Goal: Information Seeking & Learning: Learn about a topic

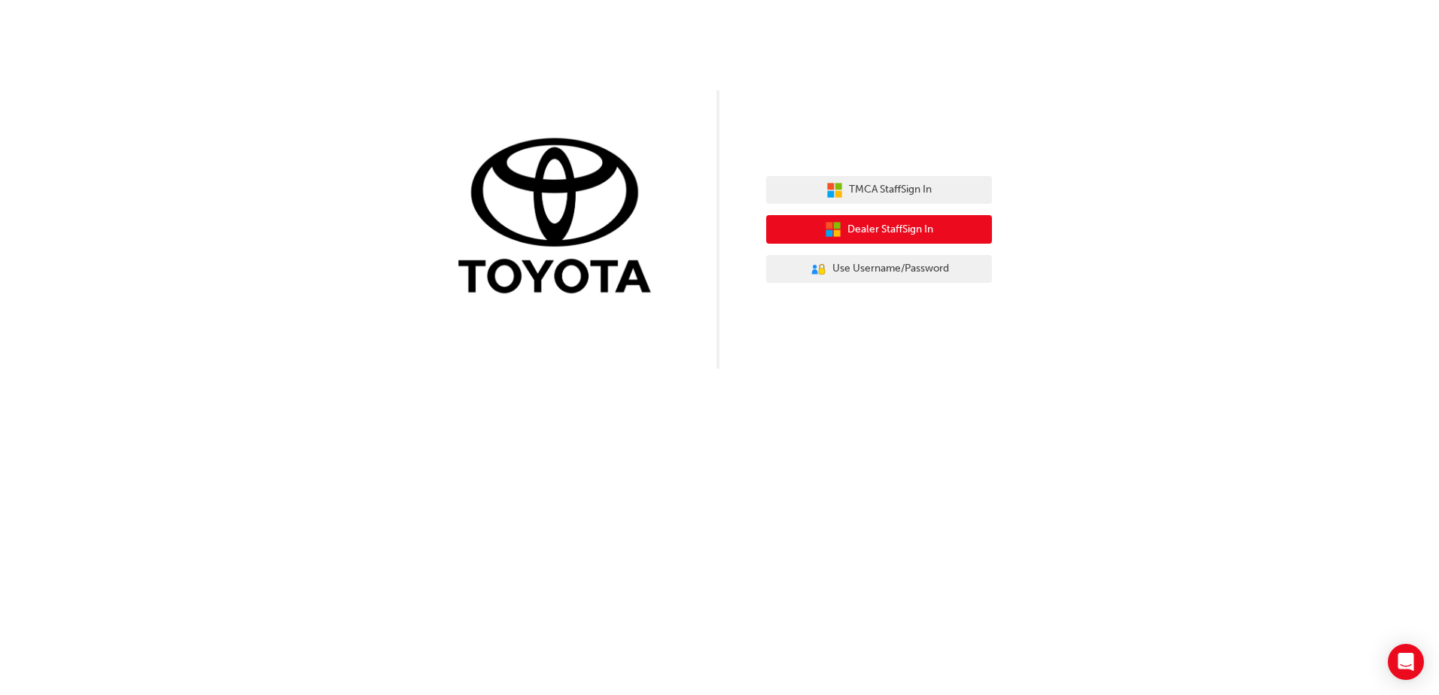
click at [916, 234] on span "Dealer Staff Sign In" at bounding box center [890, 229] width 86 height 17
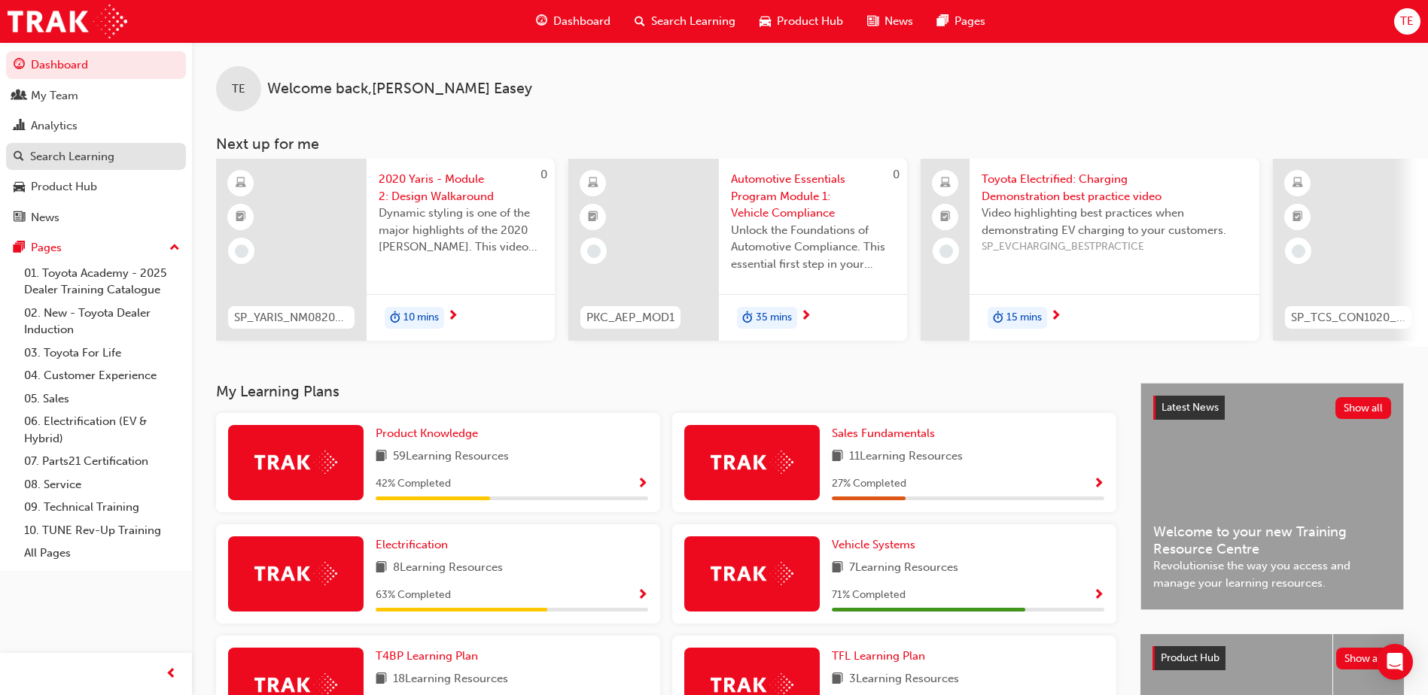
click at [71, 158] on div "Search Learning" at bounding box center [72, 156] width 84 height 17
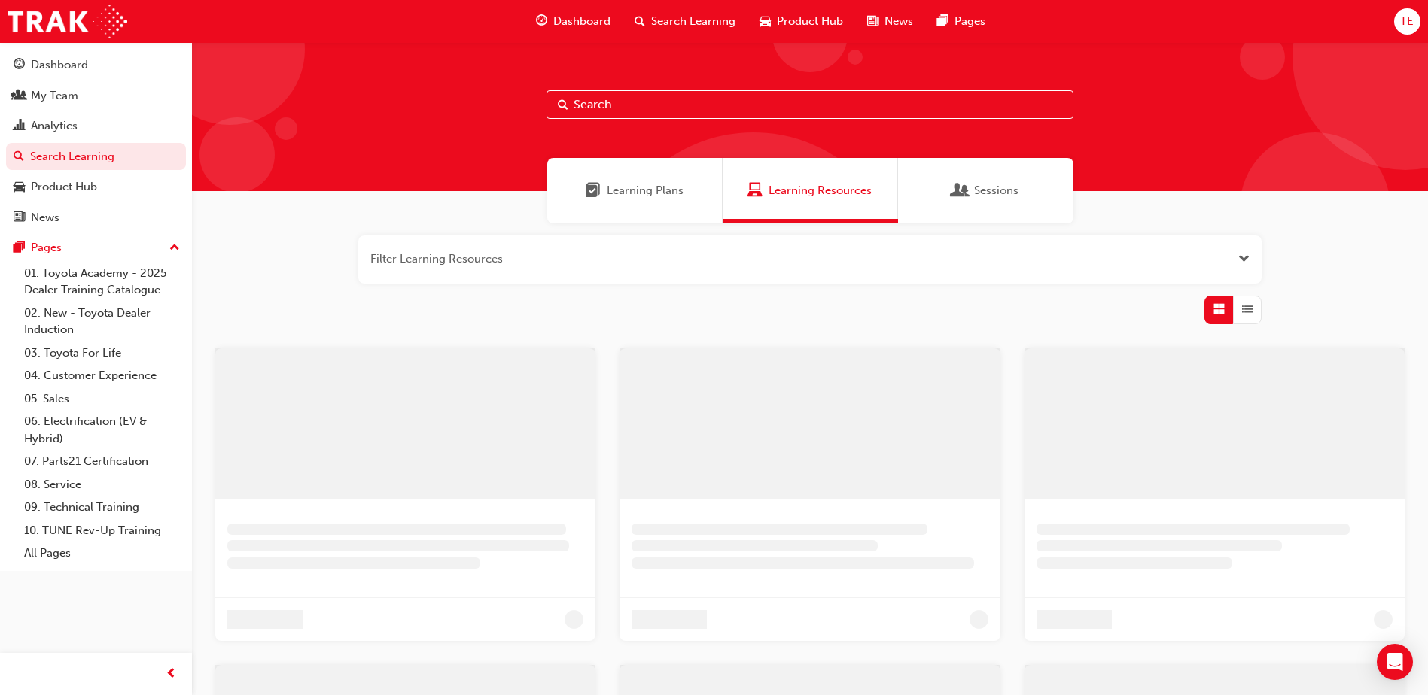
click at [713, 99] on input "text" at bounding box center [809, 104] width 527 height 29
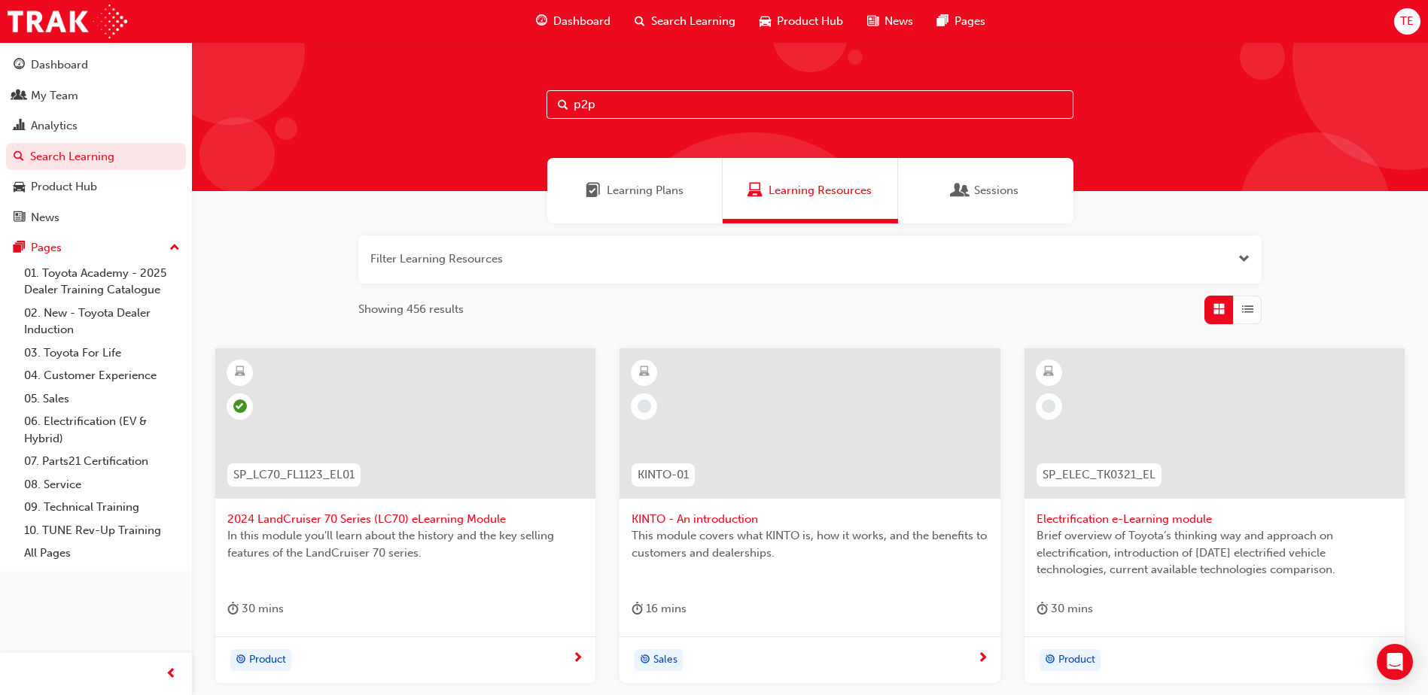
type input "p2p"
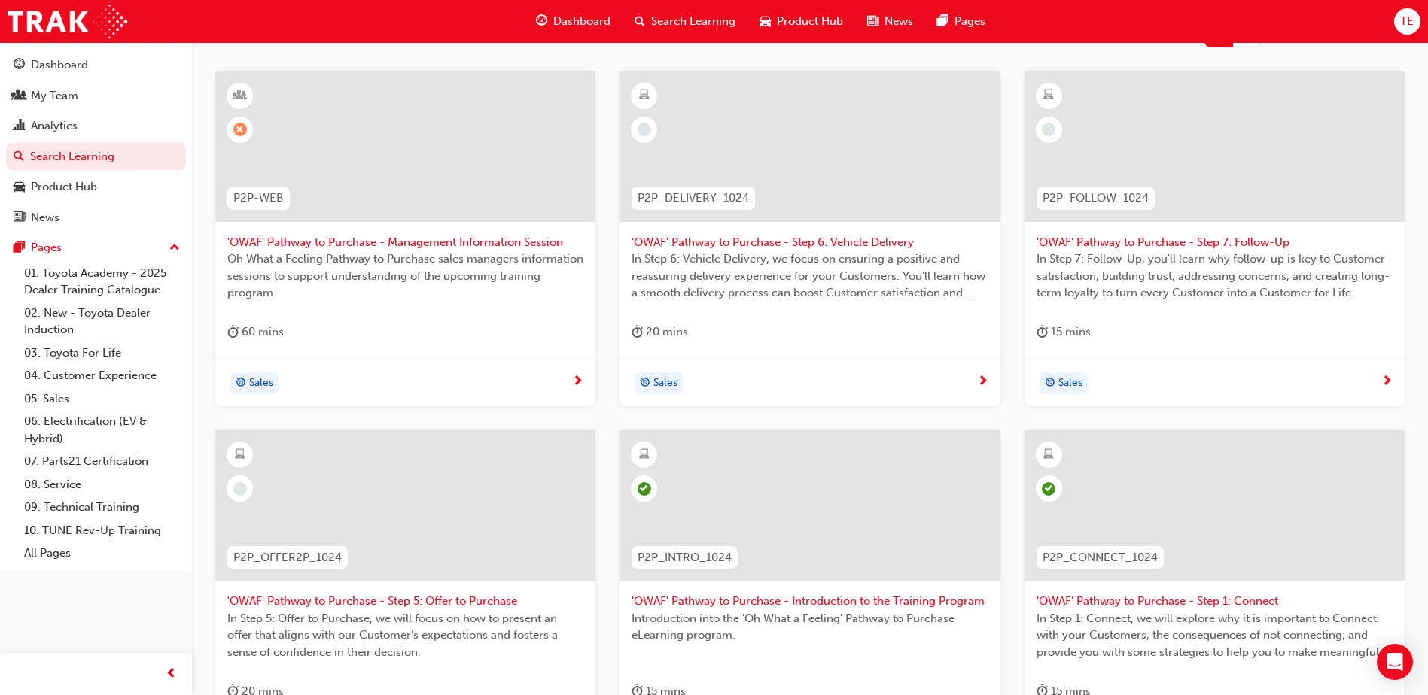
scroll to position [452, 0]
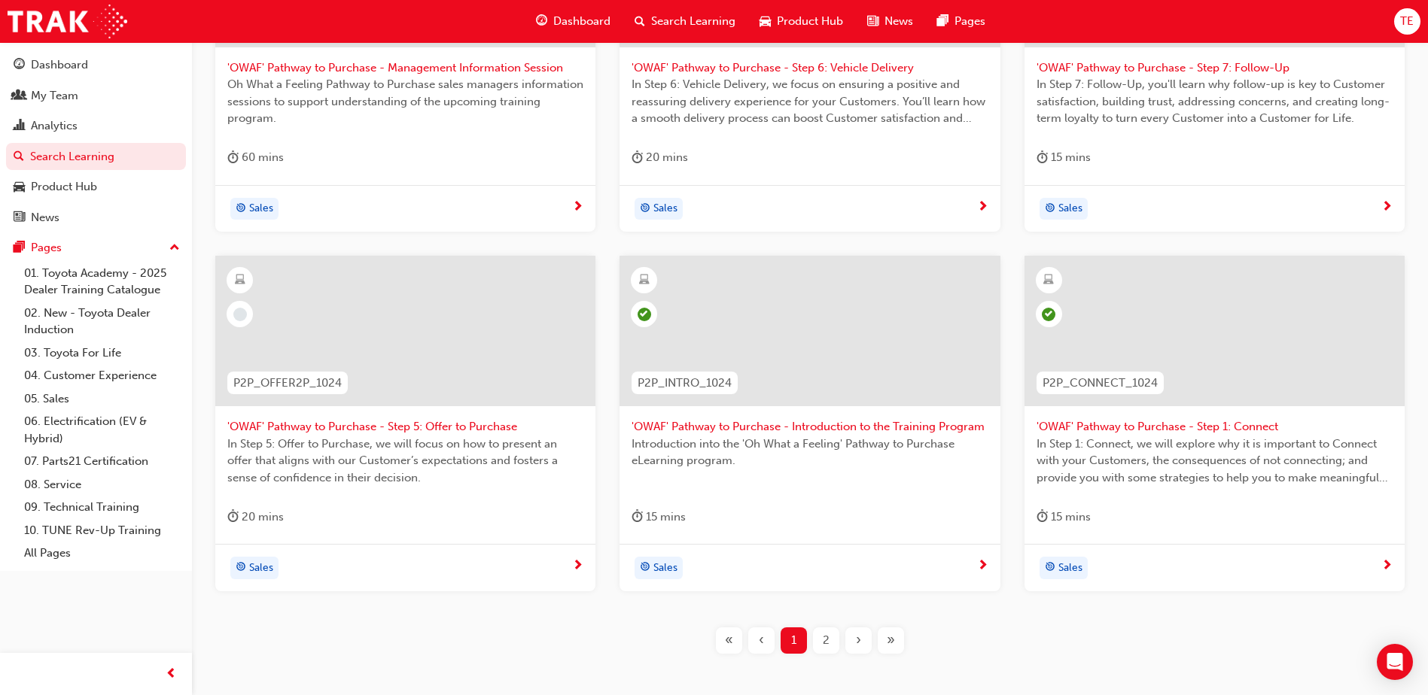
click at [820, 646] on div "2" at bounding box center [826, 641] width 26 height 26
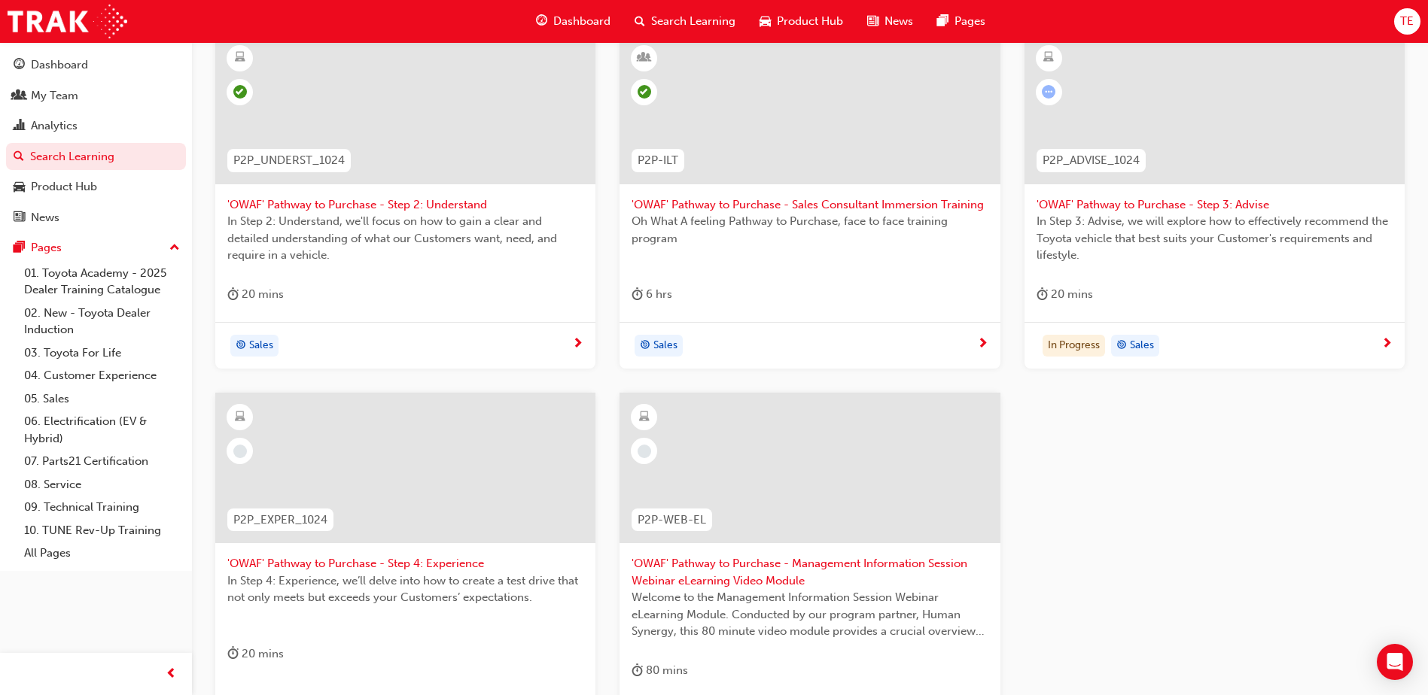
scroll to position [301, 0]
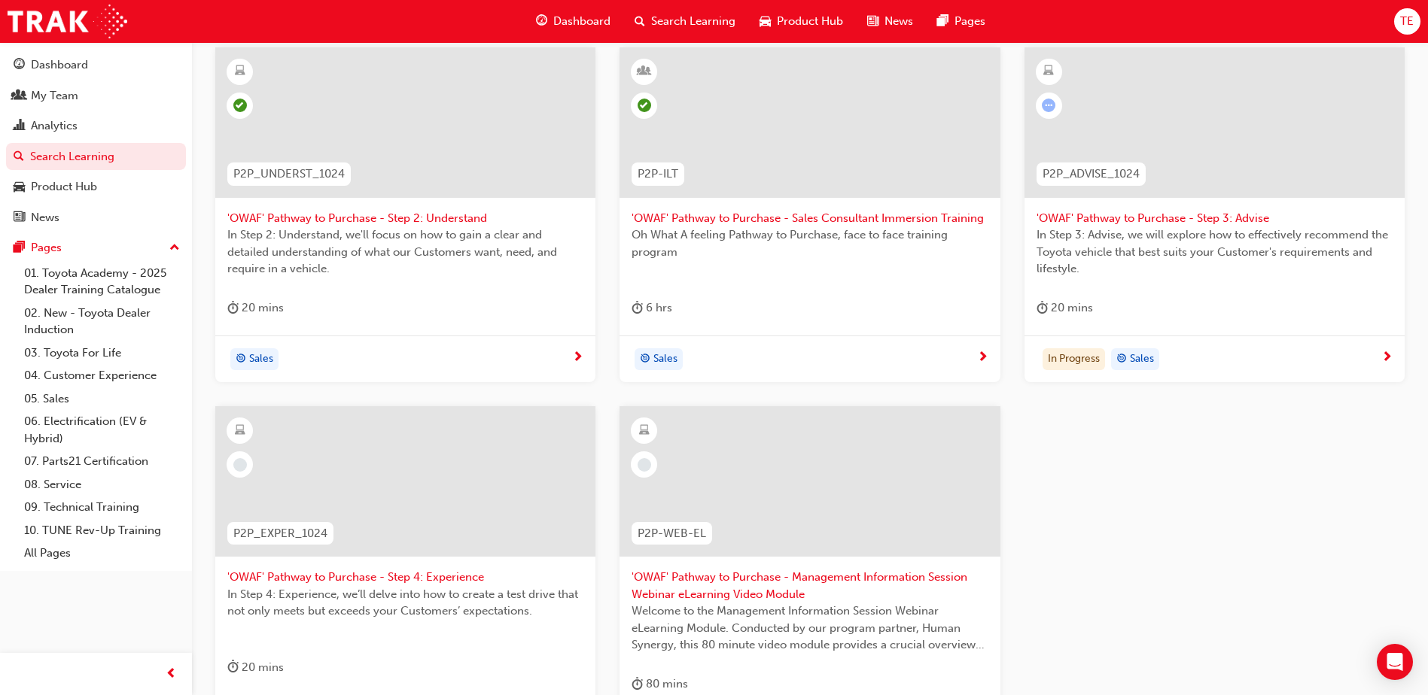
click at [1154, 287] on div "'OWAF' Pathway to Purchase - Step 3: Advise In Step 3: Advise, we will explore …" at bounding box center [1214, 191] width 380 height 288
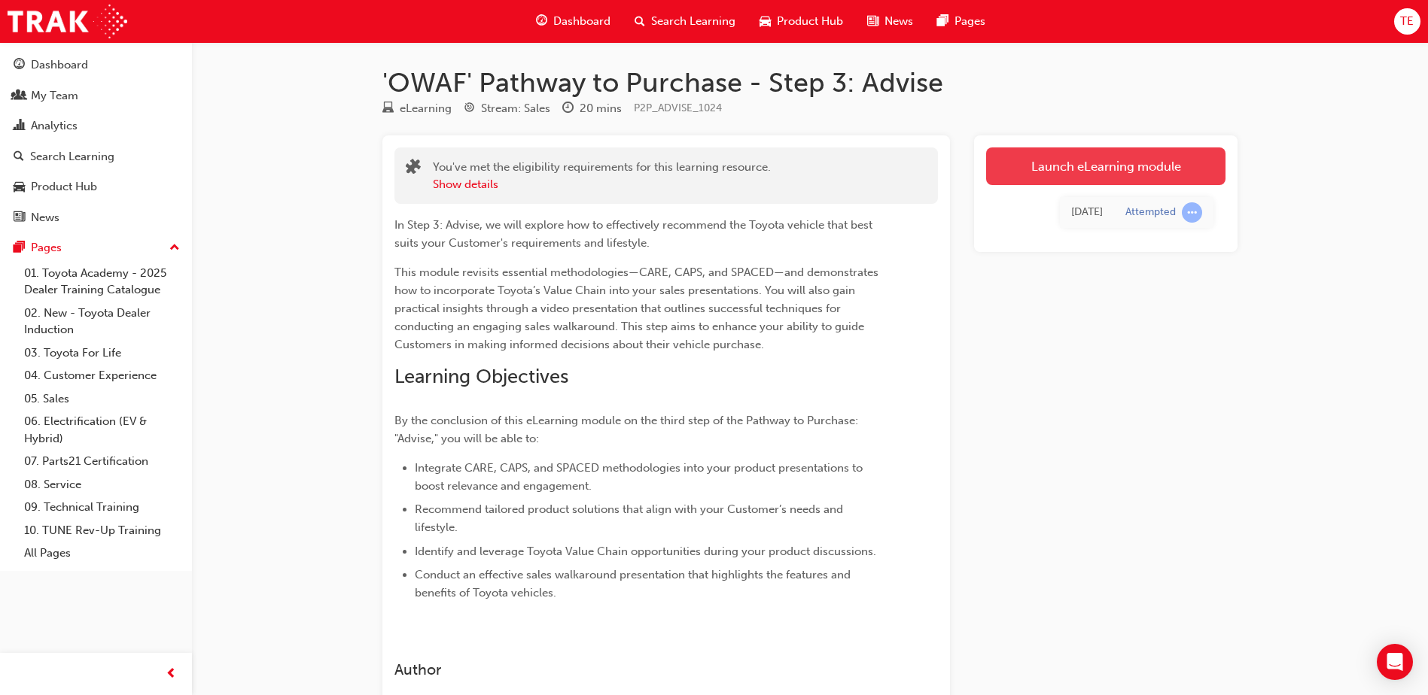
drag, startPoint x: 1124, startPoint y: 135, endPoint x: 1113, endPoint y: 147, distance: 16.0
click at [1120, 138] on div "Launch eLearning module [DATE] Attempted" at bounding box center [1105, 193] width 263 height 117
click at [1113, 147] on link "Launch eLearning module" at bounding box center [1105, 166] width 239 height 38
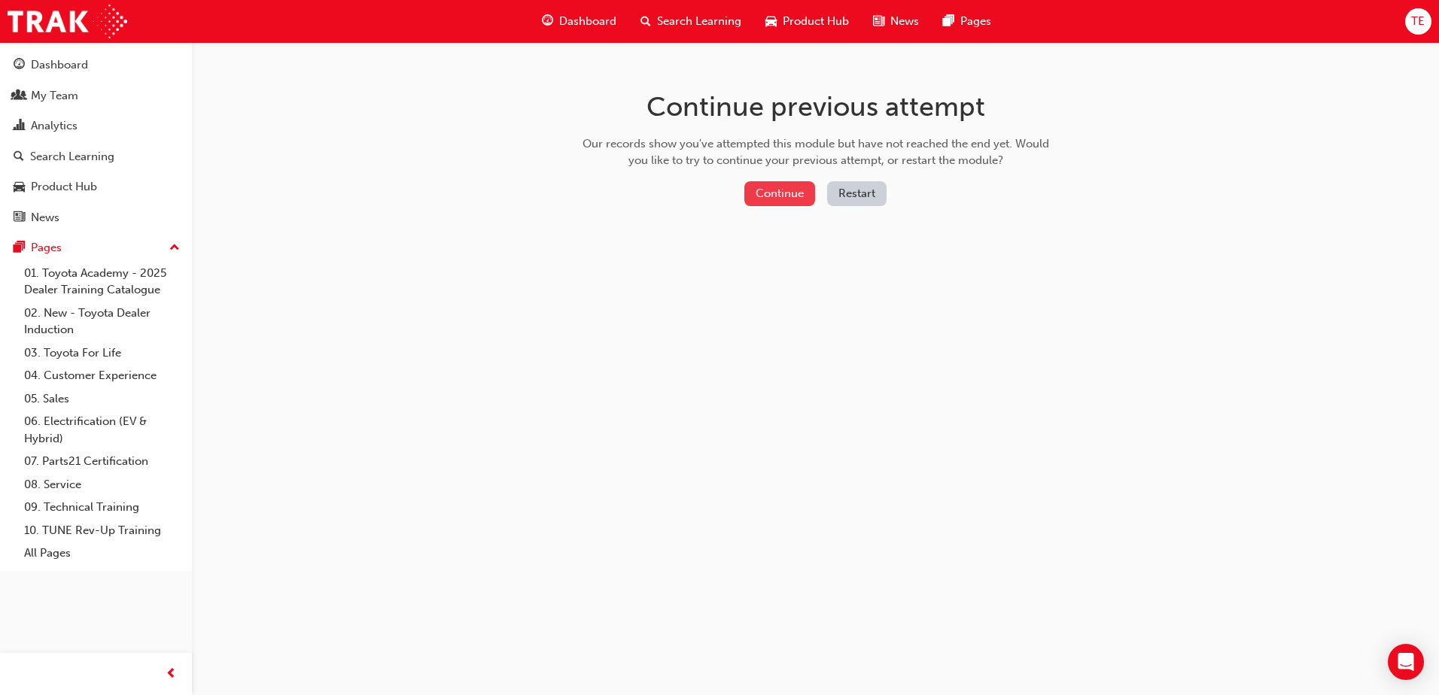
drag, startPoint x: 740, startPoint y: 199, endPoint x: 754, endPoint y: 193, distance: 15.2
click at [743, 198] on div "Continue Restart" at bounding box center [815, 196] width 477 height 31
click at [754, 193] on button "Continue" at bounding box center [779, 193] width 71 height 25
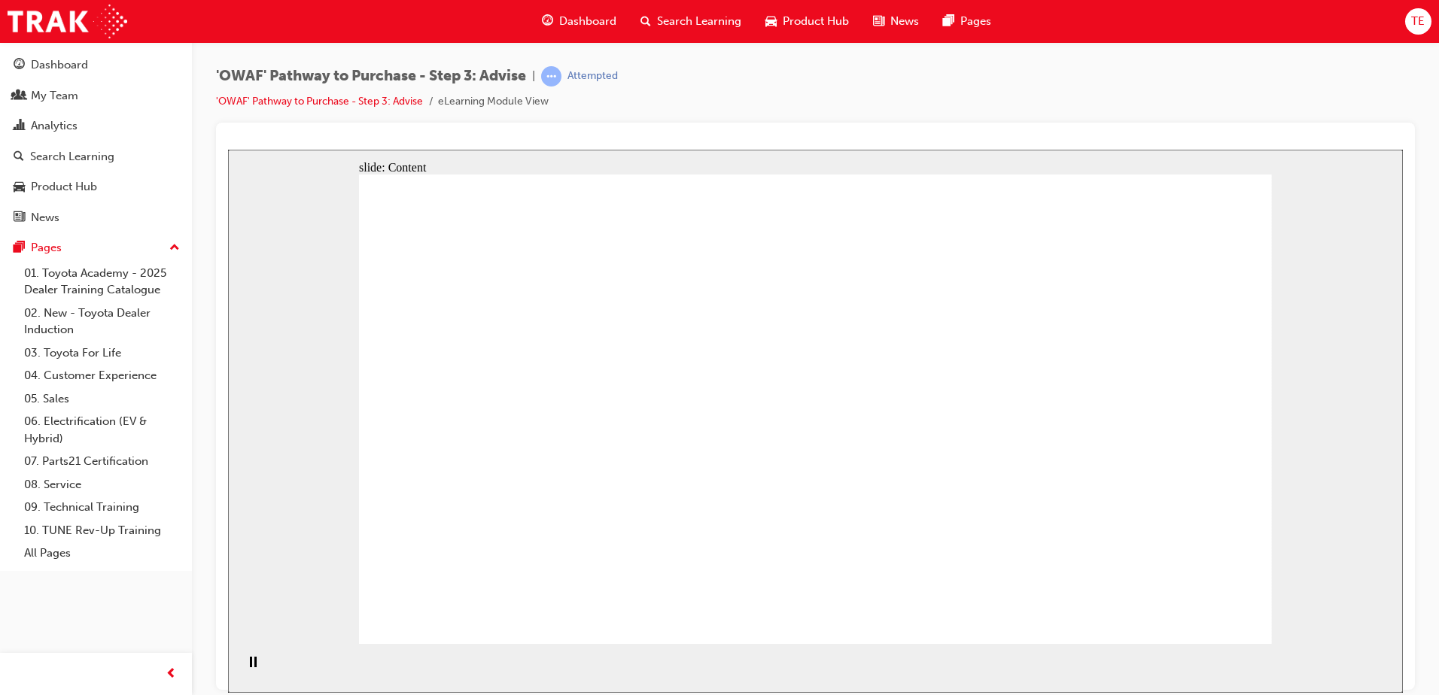
drag, startPoint x: 841, startPoint y: 414, endPoint x: 1064, endPoint y: 655, distance: 328.5
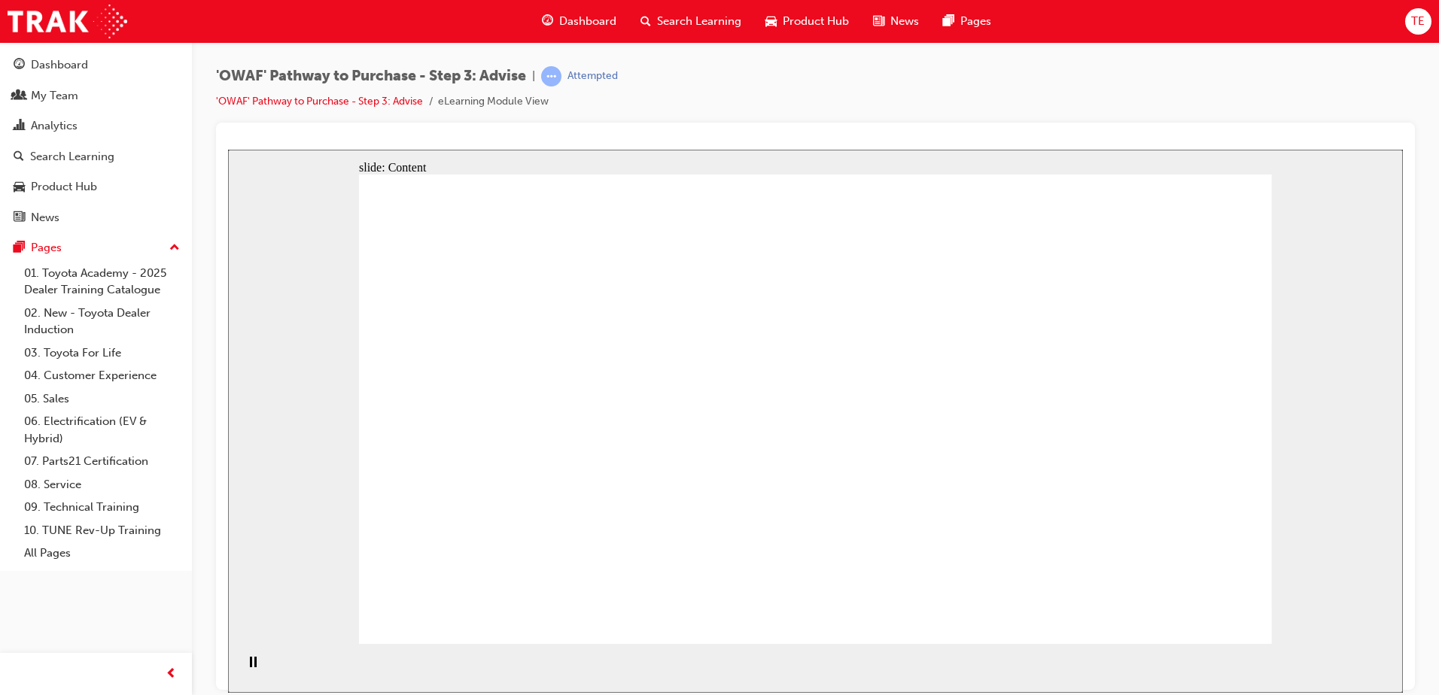
drag, startPoint x: 1146, startPoint y: 395, endPoint x: 1144, endPoint y: 387, distance: 8.6
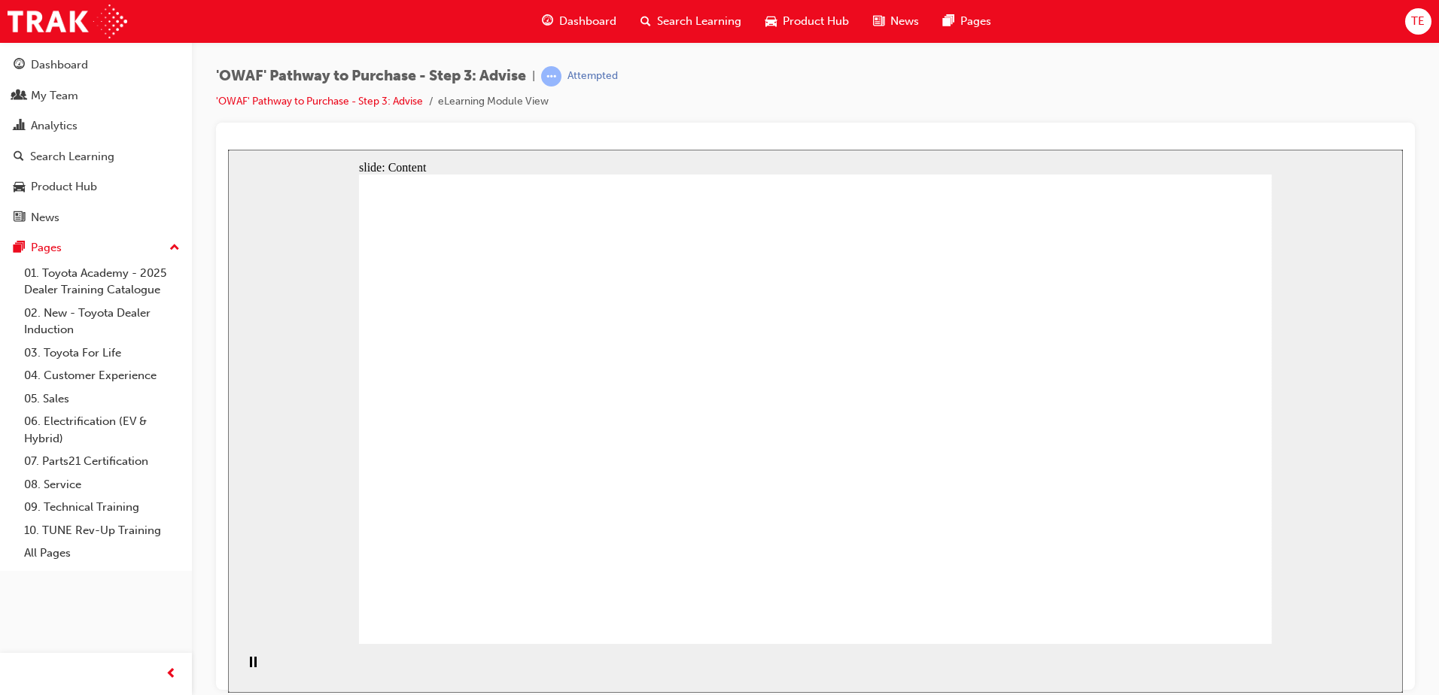
drag, startPoint x: 679, startPoint y: 562, endPoint x: 454, endPoint y: 497, distance: 234.3
drag, startPoint x: 436, startPoint y: 455, endPoint x: 981, endPoint y: 683, distance: 591.3
click at [981, 683] on div "slide: Content Rectangle 1 Rectangle 5 Rectangle 1 Rectangle 2 Left Hand Side o…" at bounding box center [815, 420] width 1175 height 543
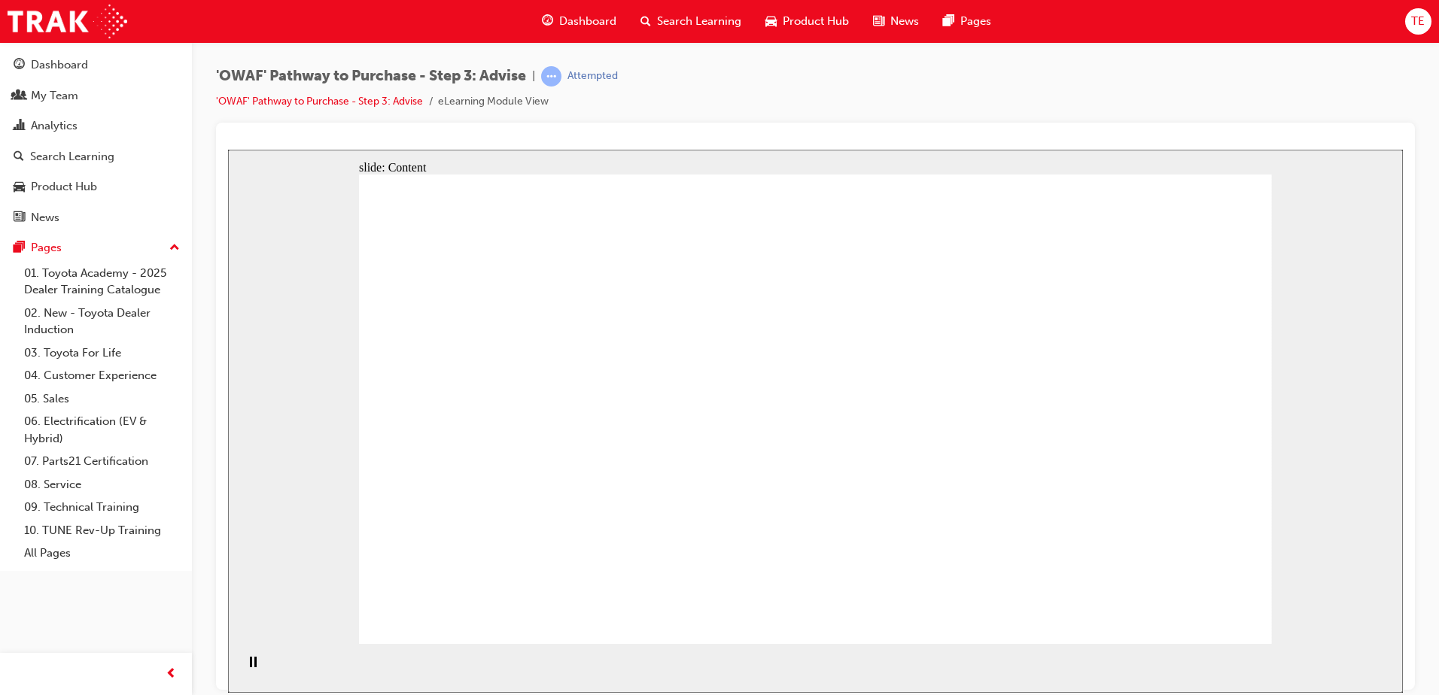
drag, startPoint x: 981, startPoint y: 677, endPoint x: 587, endPoint y: 273, distance: 564.1
click at [378, 149] on html "slide: Content Rectangle 1 Rectangle 5 Rectangle 1 Rectangle 2 Left Hand Side o…" at bounding box center [815, 420] width 1175 height 543
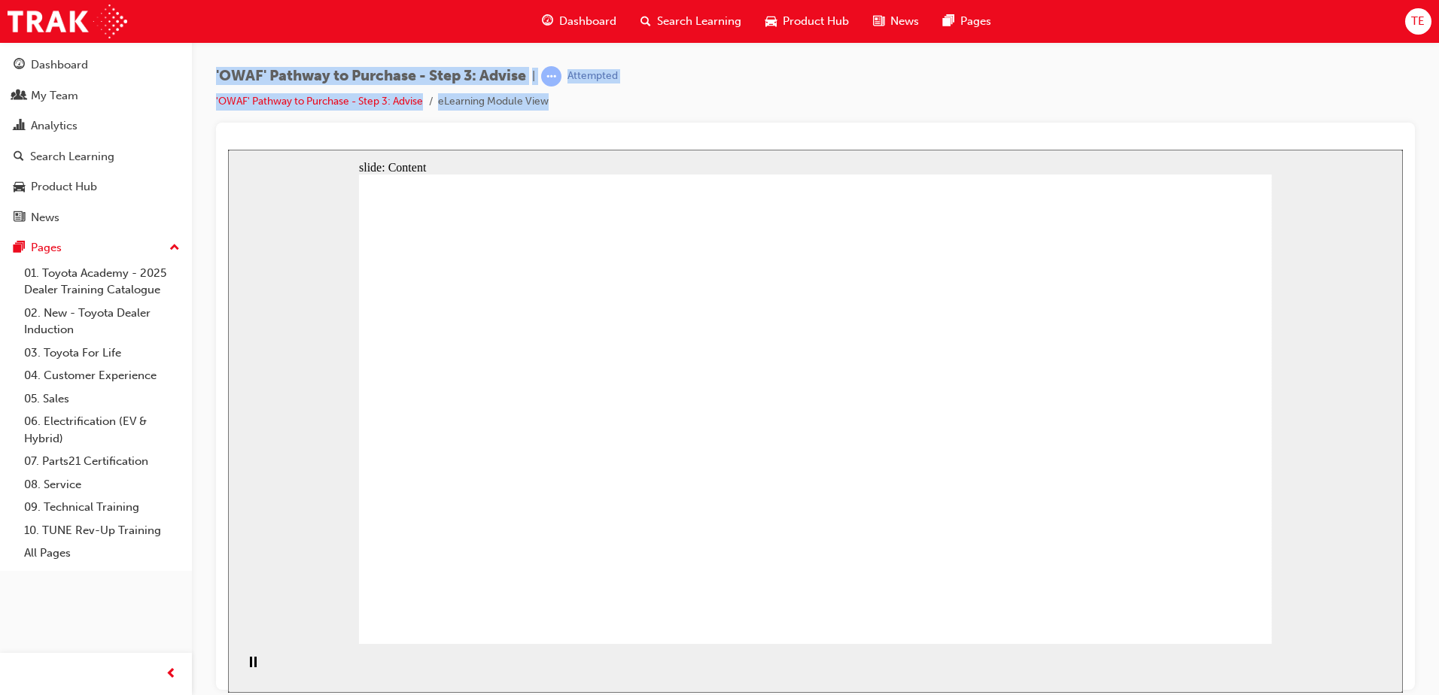
drag, startPoint x: 253, startPoint y: 138, endPoint x: 202, endPoint y: 54, distance: 97.6
click at [202, 54] on div "'OWAF' Pathway to Purchase - Step 3: Advise | Attempted 'OWAF' Pathway to Purch…" at bounding box center [815, 350] width 1247 height 616
click at [201, 54] on div "'OWAF' Pathway to Purchase - Step 3: Advise | Attempted 'OWAF' Pathway to Purch…" at bounding box center [815, 350] width 1247 height 616
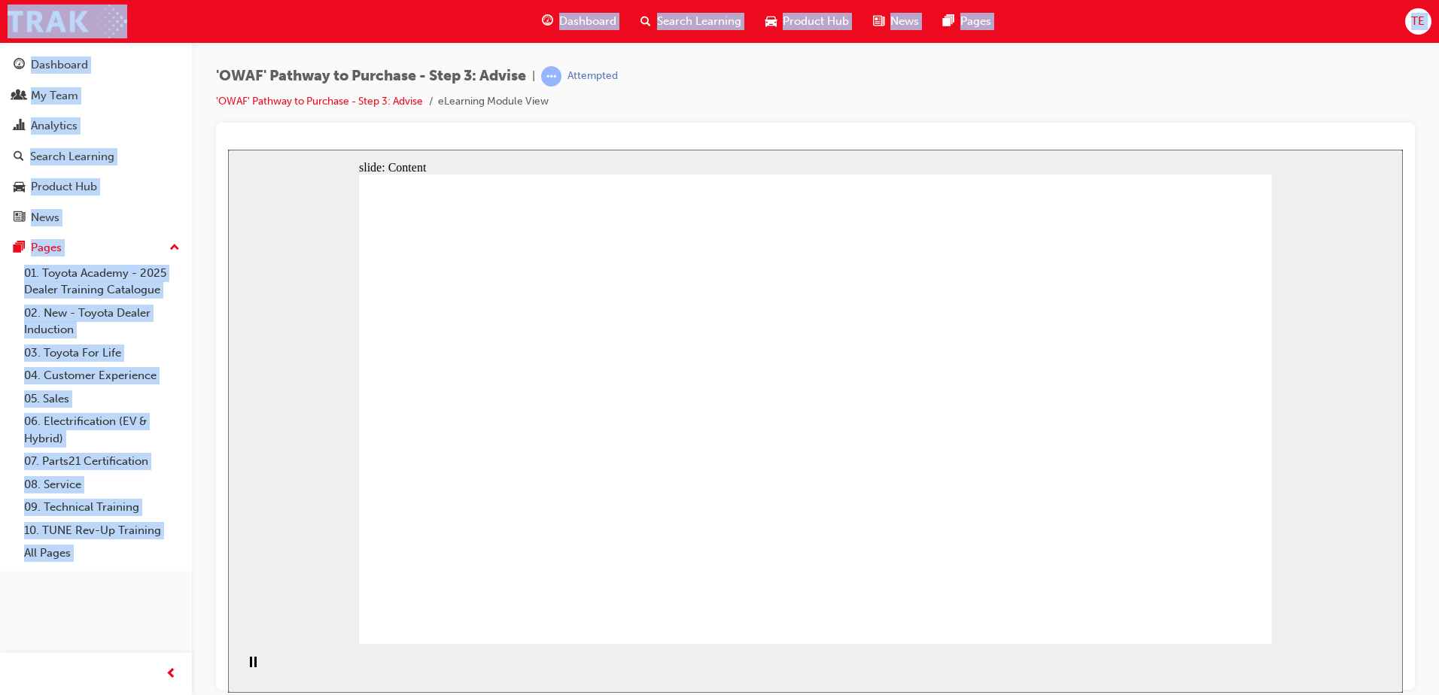
drag, startPoint x: 201, startPoint y: 54, endPoint x: 1427, endPoint y: 606, distance: 1344.3
click at [1427, 606] on div "'OWAF' Pathway to Purchase - Step 3: Advise | Attempted 'OWAF' Pathway to Purch…" at bounding box center [815, 350] width 1247 height 616
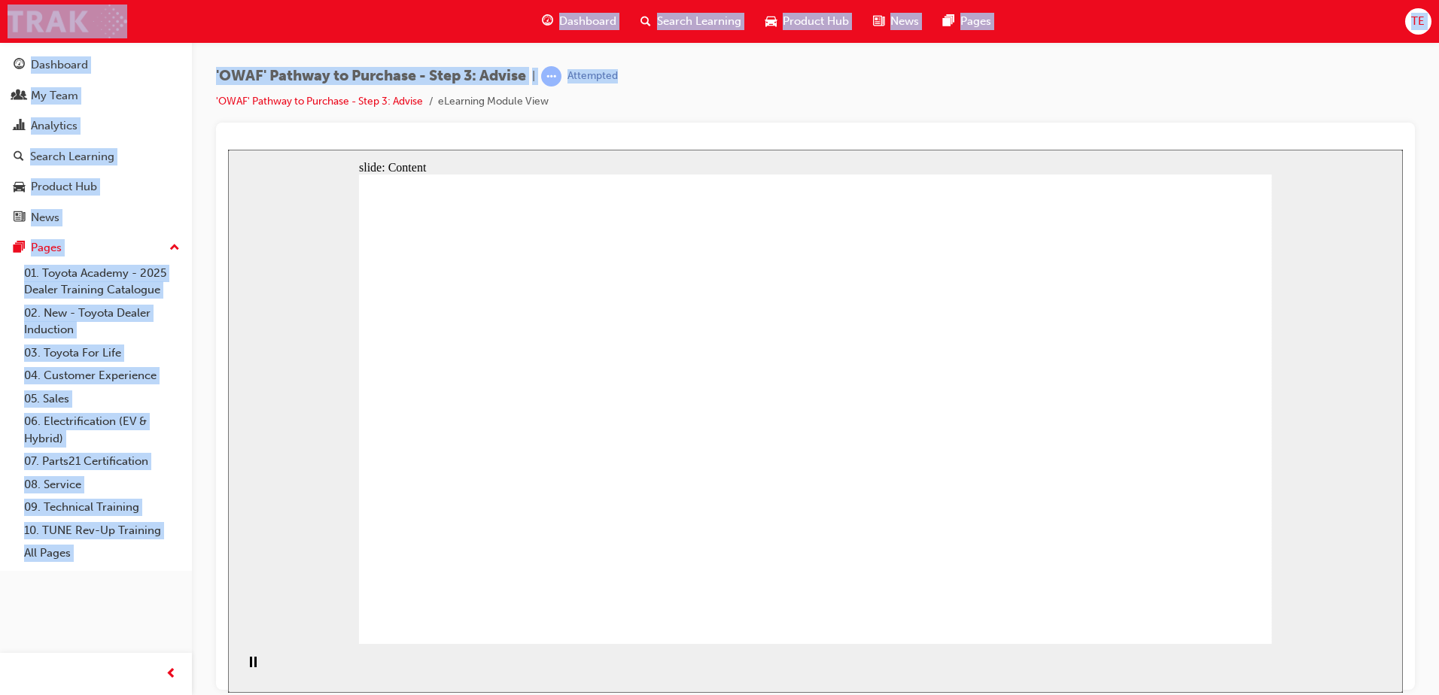
drag, startPoint x: 666, startPoint y: 73, endPoint x: 93, endPoint y: 35, distance: 574.7
click at [93, 35] on div "Dashboard Search Learning Product Hub News Pages TE Dashboard My Team Analytics…" at bounding box center [719, 347] width 1439 height 695
drag, startPoint x: 93, startPoint y: 35, endPoint x: 363, endPoint y: 30, distance: 271.0
click at [363, 30] on div "Dashboard Search Learning Product Hub News Pages TE" at bounding box center [719, 21] width 1439 height 43
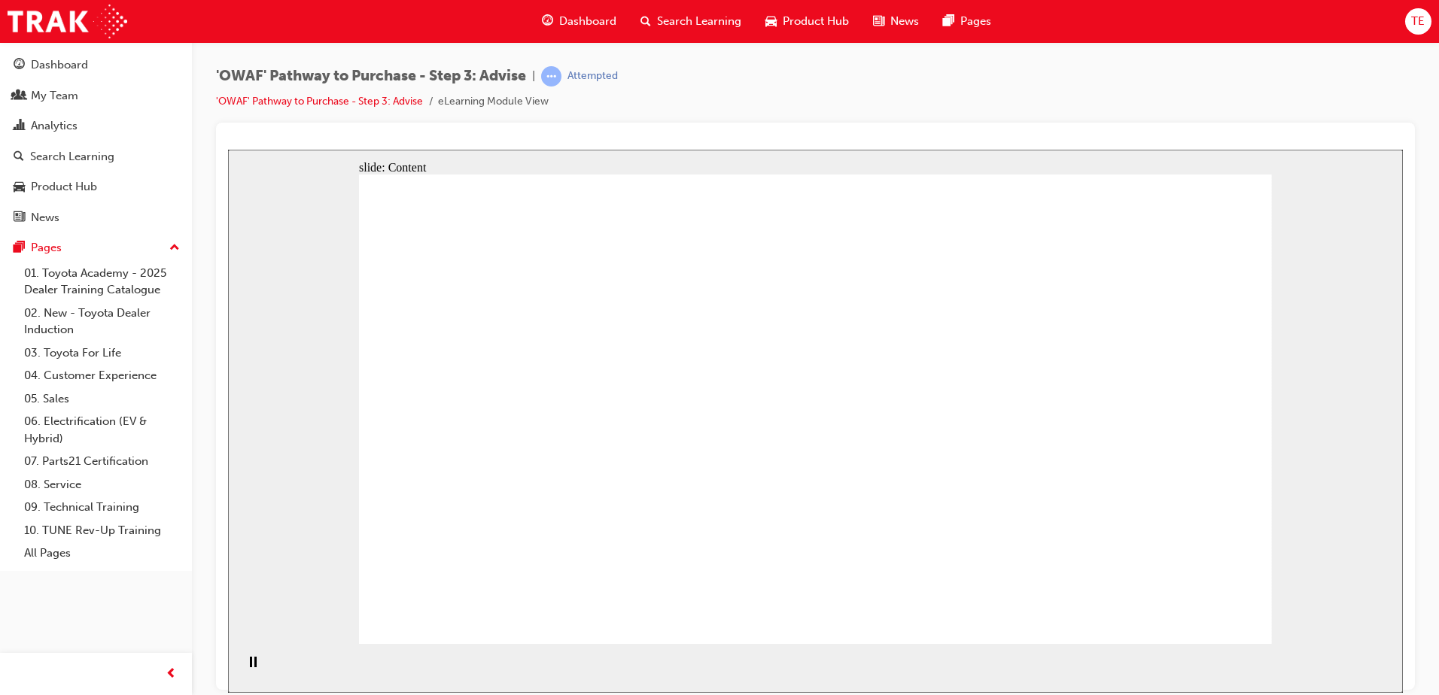
drag, startPoint x: 706, startPoint y: 275, endPoint x: 620, endPoint y: 93, distance: 201.3
click at [620, 149] on html "slide: Content Rectangle 1 Rectangle 5 Rectangle 1 Rectangle 2 Left Hand Side o…" at bounding box center [815, 420] width 1175 height 543
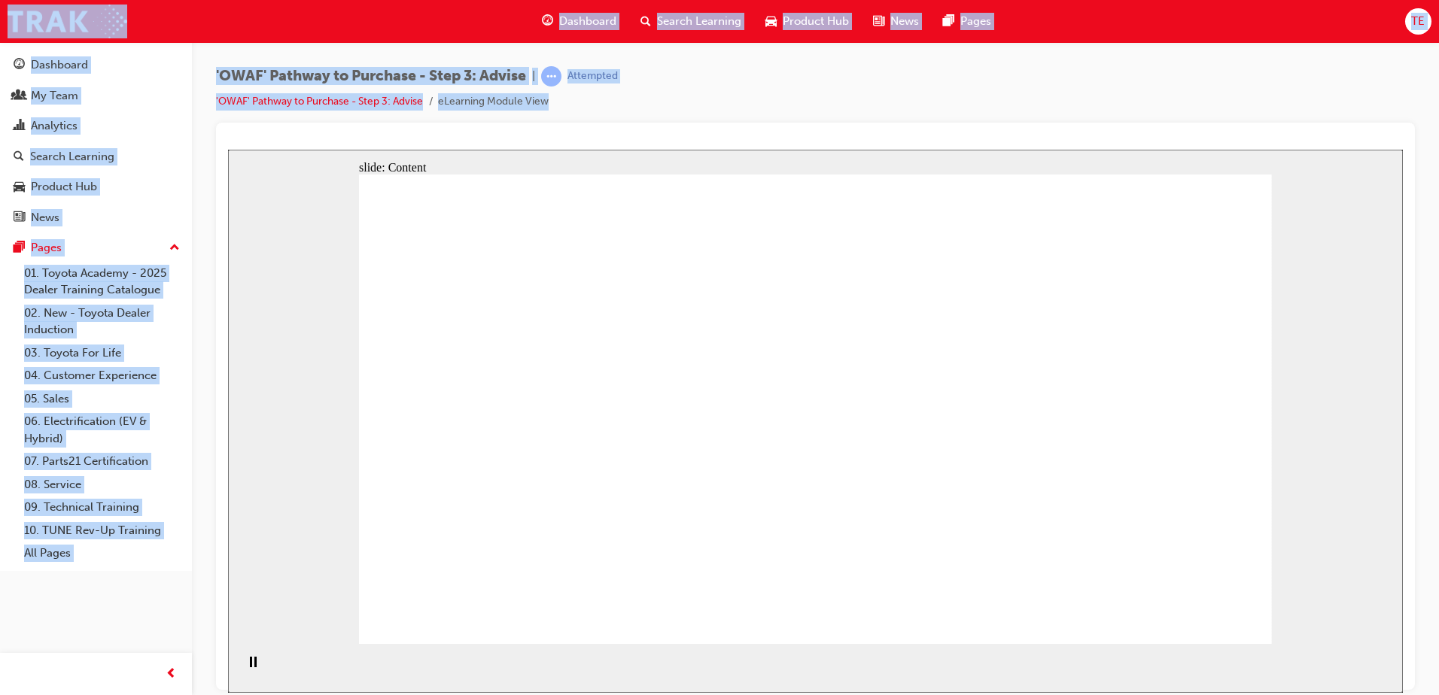
drag, startPoint x: 634, startPoint y: 92, endPoint x: 3, endPoint y: 17, distance: 635.8
click at [3, 17] on div "Dashboard Search Learning Product Hub News Pages TE Dashboard My Team Analytics…" at bounding box center [719, 347] width 1439 height 695
drag, startPoint x: 3, startPoint y: 17, endPoint x: 292, endPoint y: 16, distance: 289.0
click at [292, 16] on div "Dashboard Search Learning Product Hub News Pages TE" at bounding box center [719, 21] width 1439 height 43
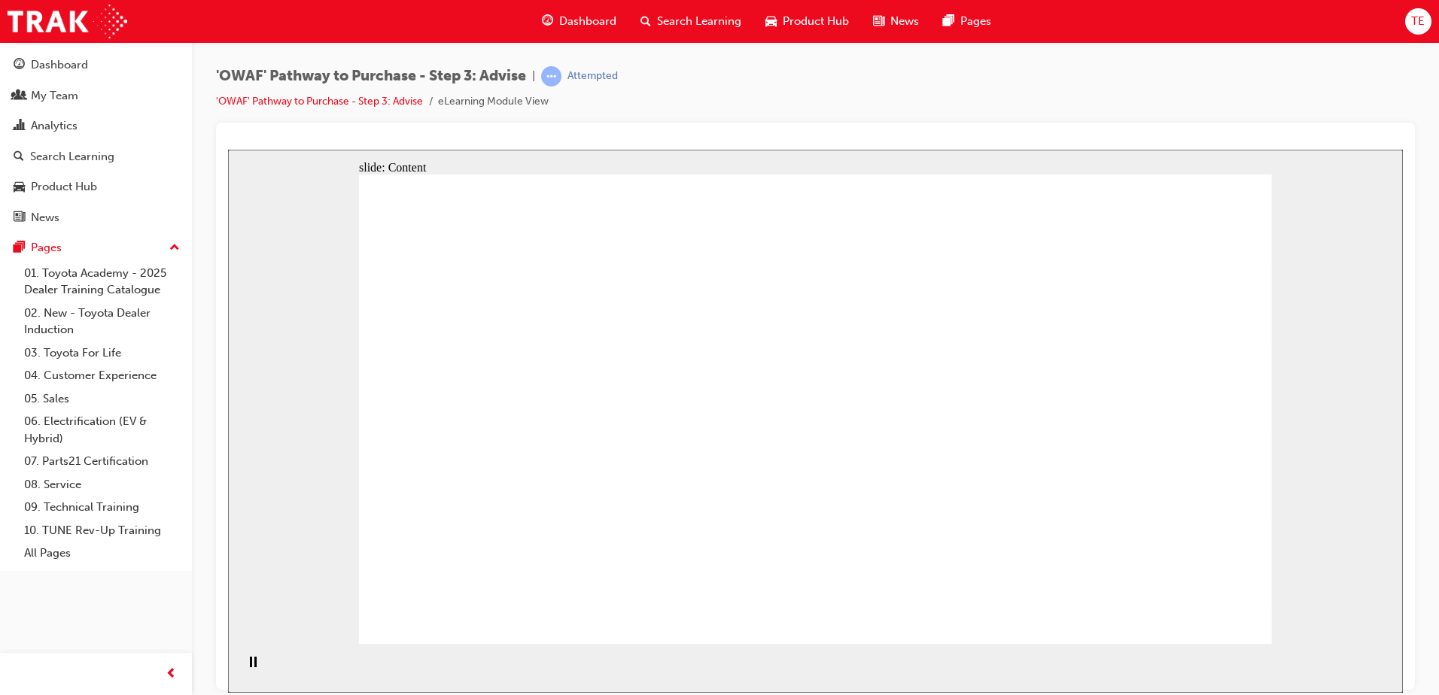
drag, startPoint x: 1130, startPoint y: 534, endPoint x: 982, endPoint y: 546, distance: 147.9
drag, startPoint x: 1021, startPoint y: 503, endPoint x: 1403, endPoint y: 658, distance: 411.8
click at [1403, 658] on html "slide: Content Rectangle 1 Rectangle 5 Rectangle 1 Rectangle 2 Left Hand Side o…" at bounding box center [815, 420] width 1175 height 543
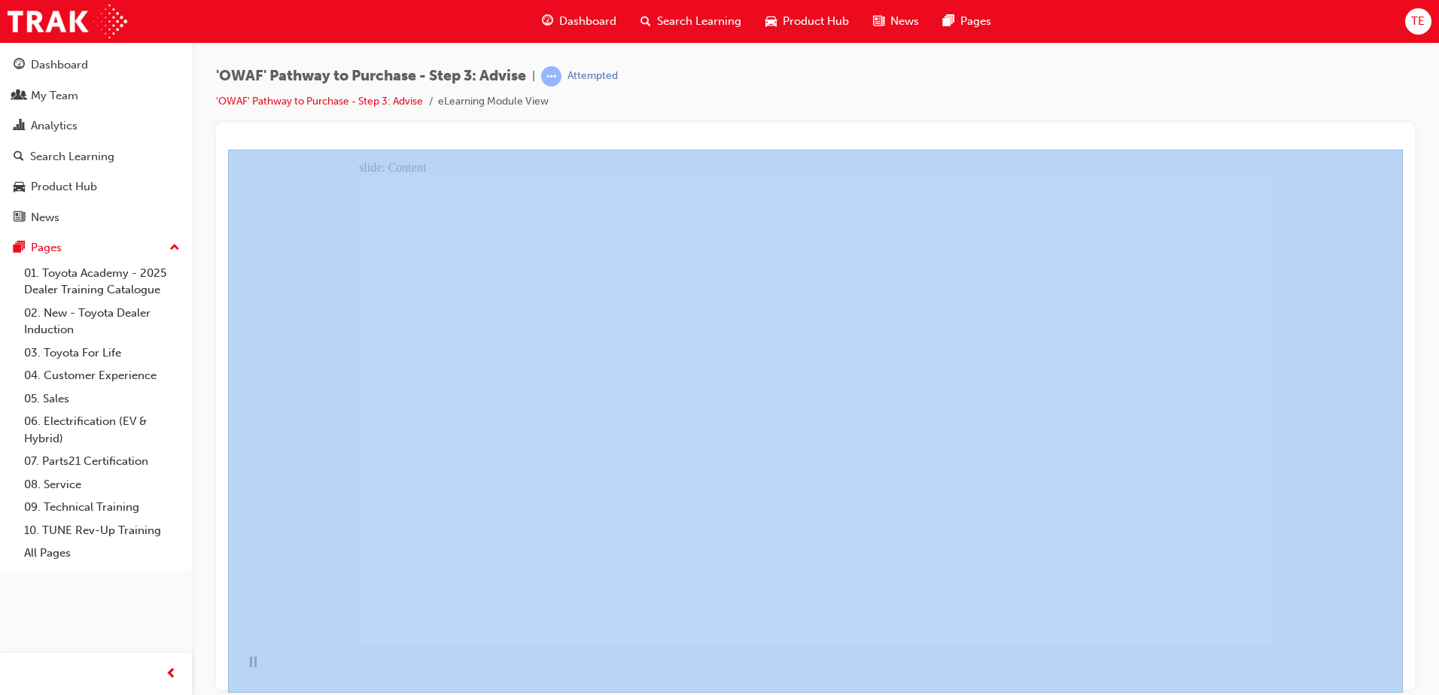
drag, startPoint x: 1660, startPoint y: 841, endPoint x: 263, endPoint y: 151, distance: 1558.9
click at [246, 129] on div at bounding box center [815, 406] width 1199 height 567
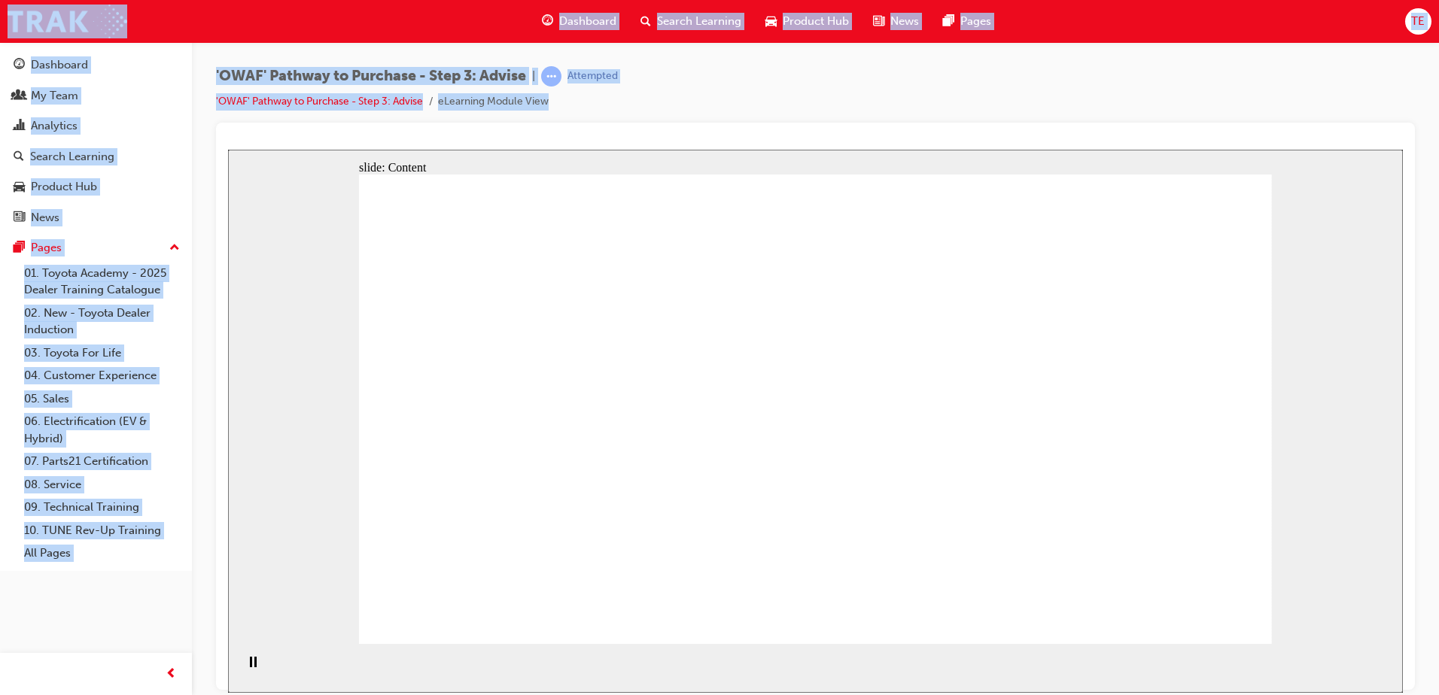
drag, startPoint x: 474, startPoint y: 278, endPoint x: 1402, endPoint y: 682, distance: 1011.8
click at [1403, 683] on div at bounding box center [815, 406] width 1199 height 567
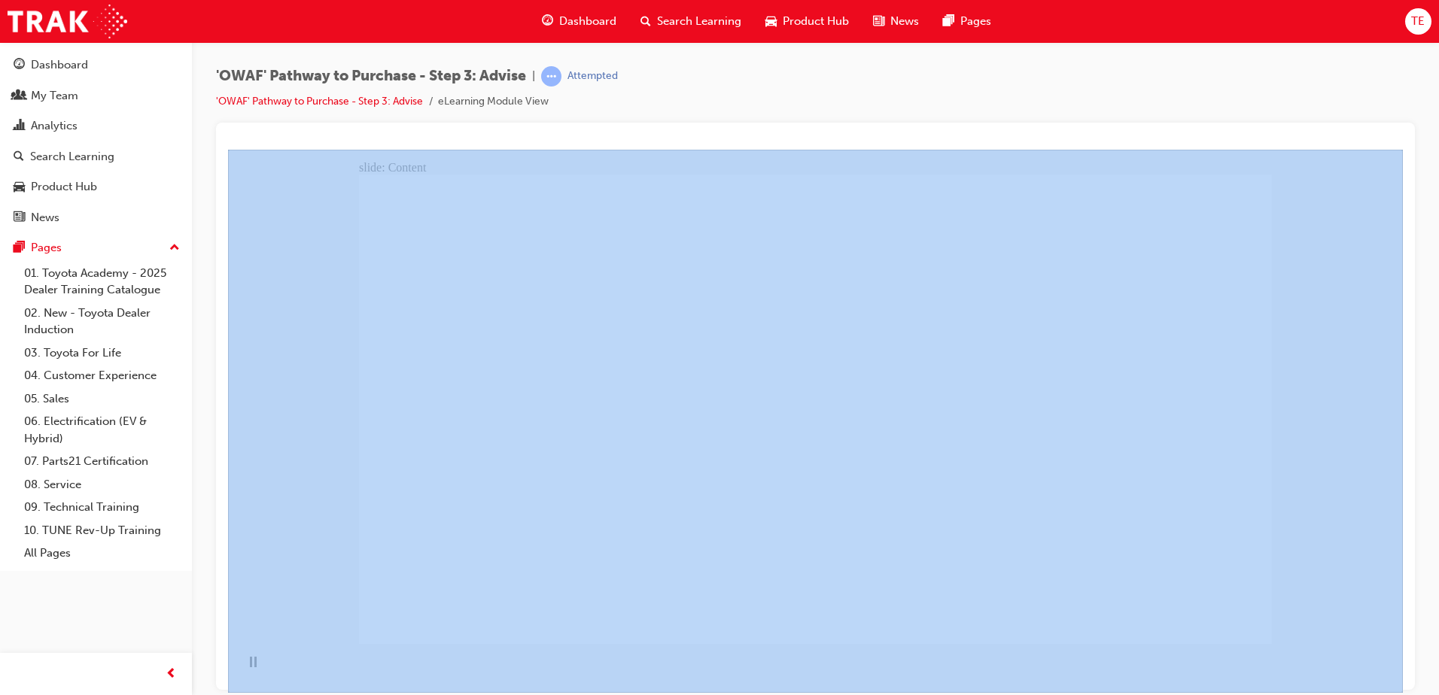
drag, startPoint x: 1413, startPoint y: 692, endPoint x: 224, endPoint y: 126, distance: 1316.5
click at [224, 126] on div "'OWAF' Pathway to Purchase - Step 3: Advise | Attempted 'OWAF' Pathway to Purch…" at bounding box center [719, 347] width 1439 height 695
click at [224, 126] on div at bounding box center [815, 406] width 1199 height 567
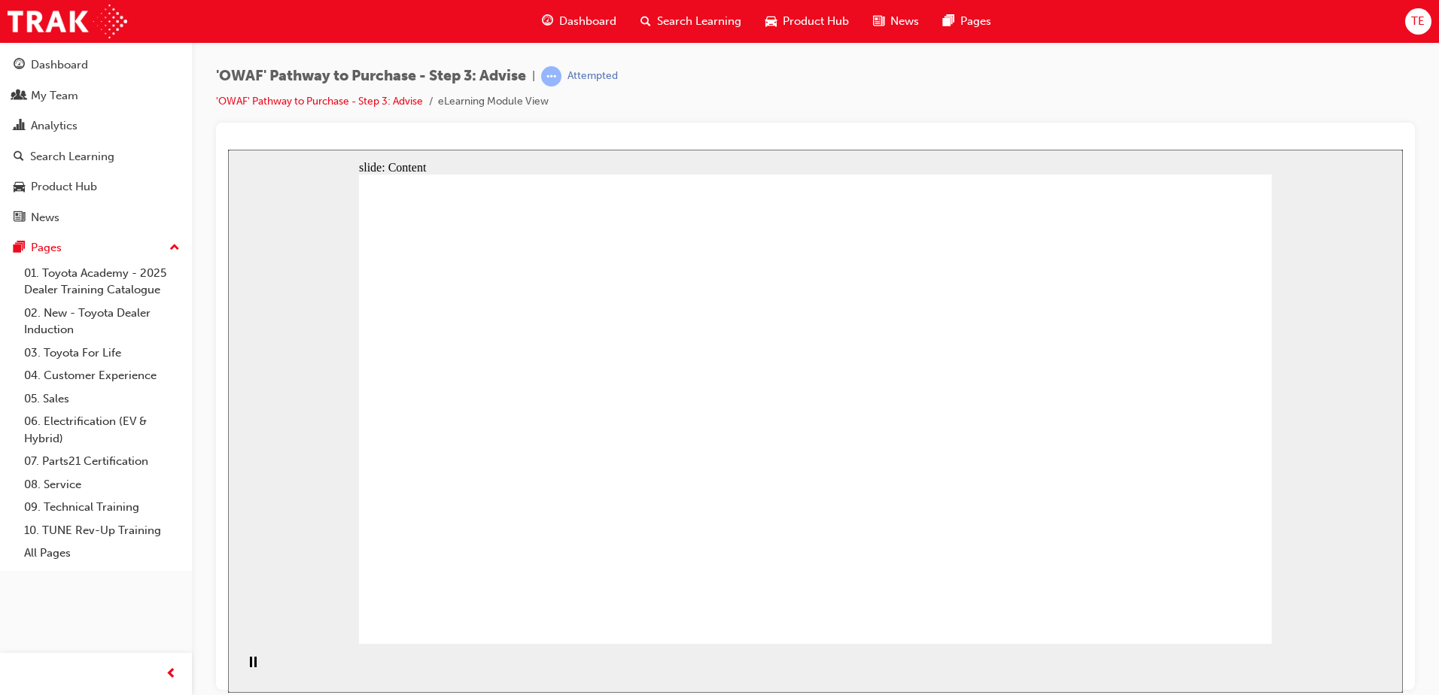
click at [1381, 260] on div "slide: Content Rectangle 1 Rectangle 5 Rectangle 1 Rectangle 2 Left Hand Side o…" at bounding box center [815, 420] width 1175 height 543
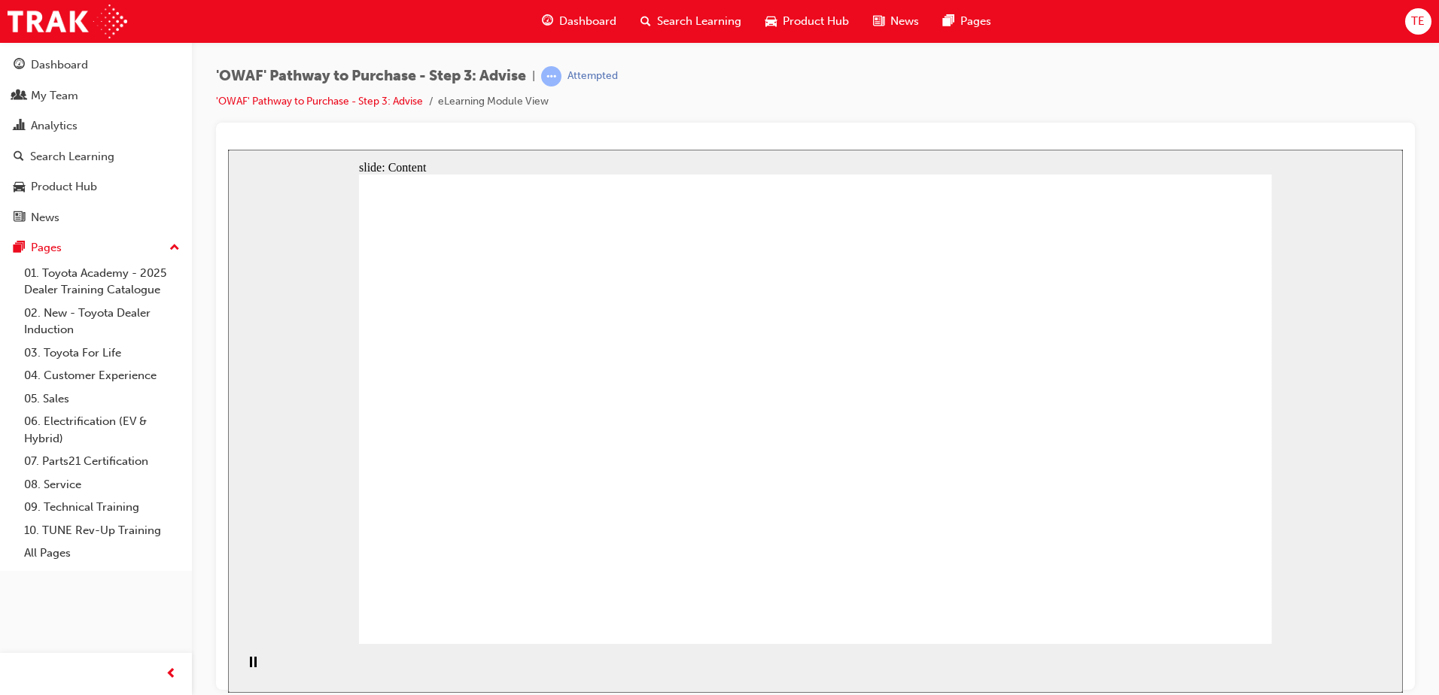
drag, startPoint x: 504, startPoint y: 517, endPoint x: 497, endPoint y: 547, distance: 31.0
drag, startPoint x: 497, startPoint y: 547, endPoint x: 619, endPoint y: 555, distance: 122.9
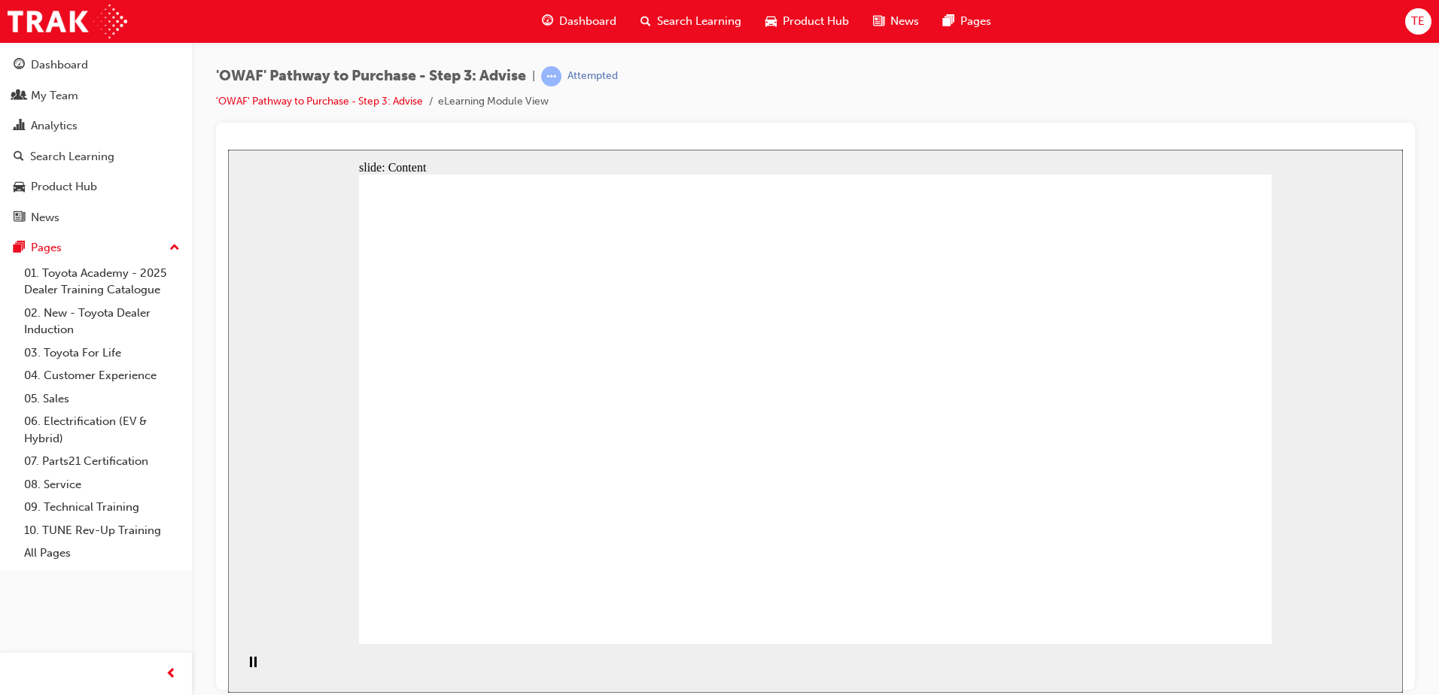
drag, startPoint x: 619, startPoint y: 555, endPoint x: 485, endPoint y: 470, distance: 158.3
drag, startPoint x: 532, startPoint y: 526, endPoint x: 639, endPoint y: 604, distance: 132.5
drag, startPoint x: 639, startPoint y: 604, endPoint x: 464, endPoint y: 477, distance: 216.6
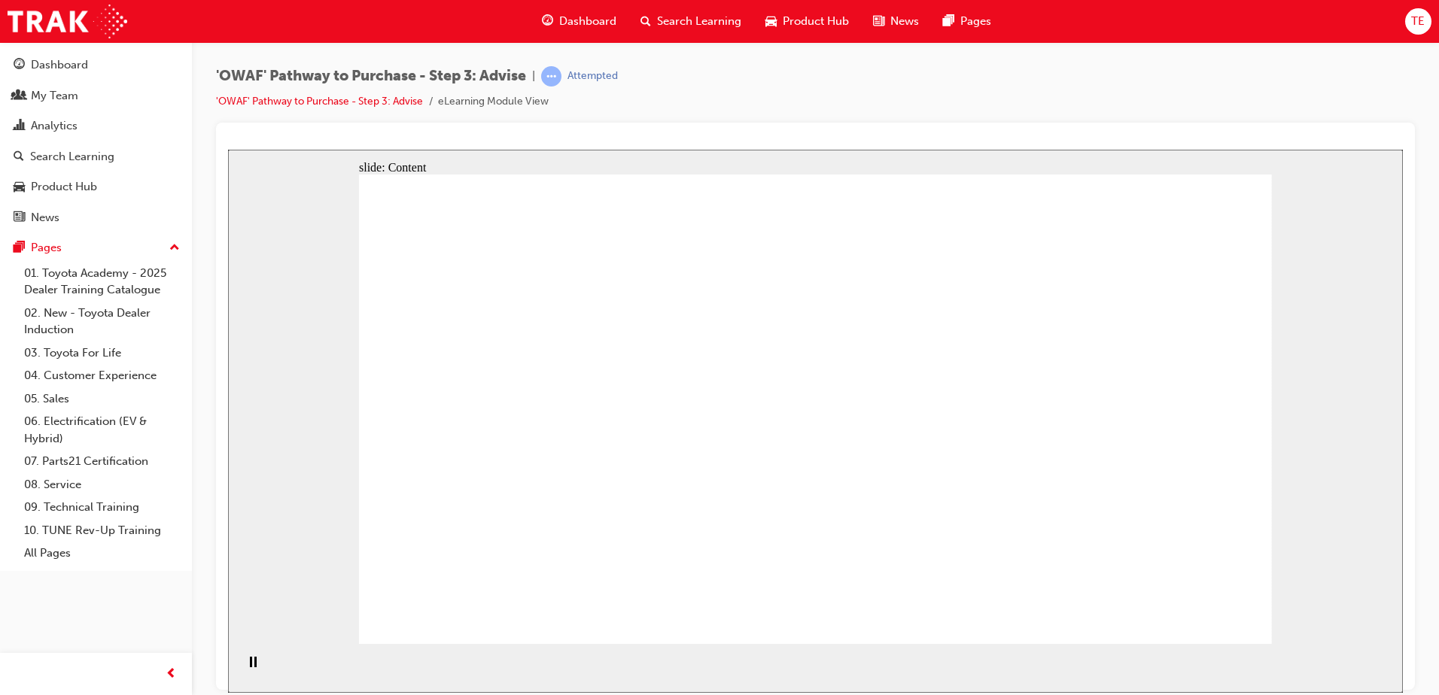
drag, startPoint x: 579, startPoint y: 579, endPoint x: 1114, endPoint y: 643, distance: 538.0
click at [1094, 649] on div "slide: Content Rectangle 1 Rectangle 5 Rectangle 1 Rectangle 2 Rear Seats Recta…" at bounding box center [815, 420] width 1175 height 543
drag, startPoint x: 999, startPoint y: 539, endPoint x: 835, endPoint y: 512, distance: 165.4
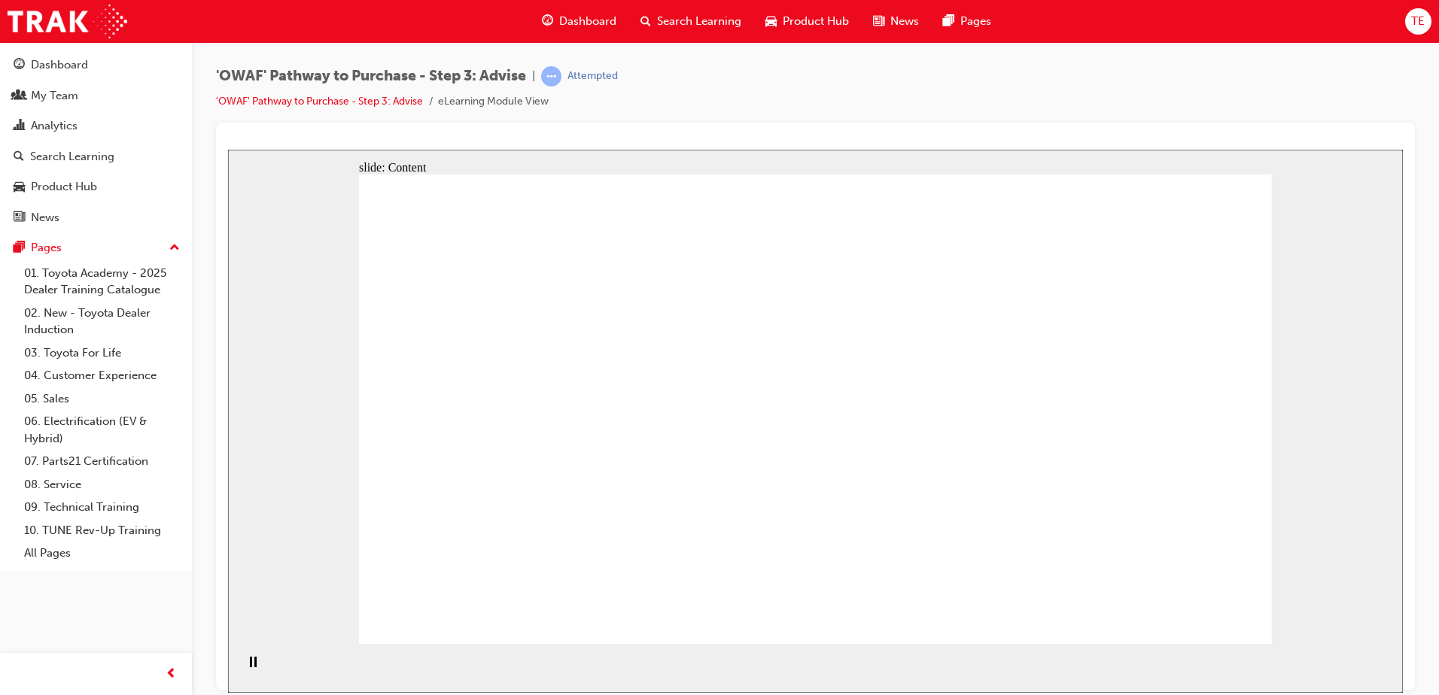
drag, startPoint x: 817, startPoint y: 518, endPoint x: 1263, endPoint y: 622, distance: 457.6
drag, startPoint x: 768, startPoint y: 453, endPoint x: 482, endPoint y: 396, distance: 291.6
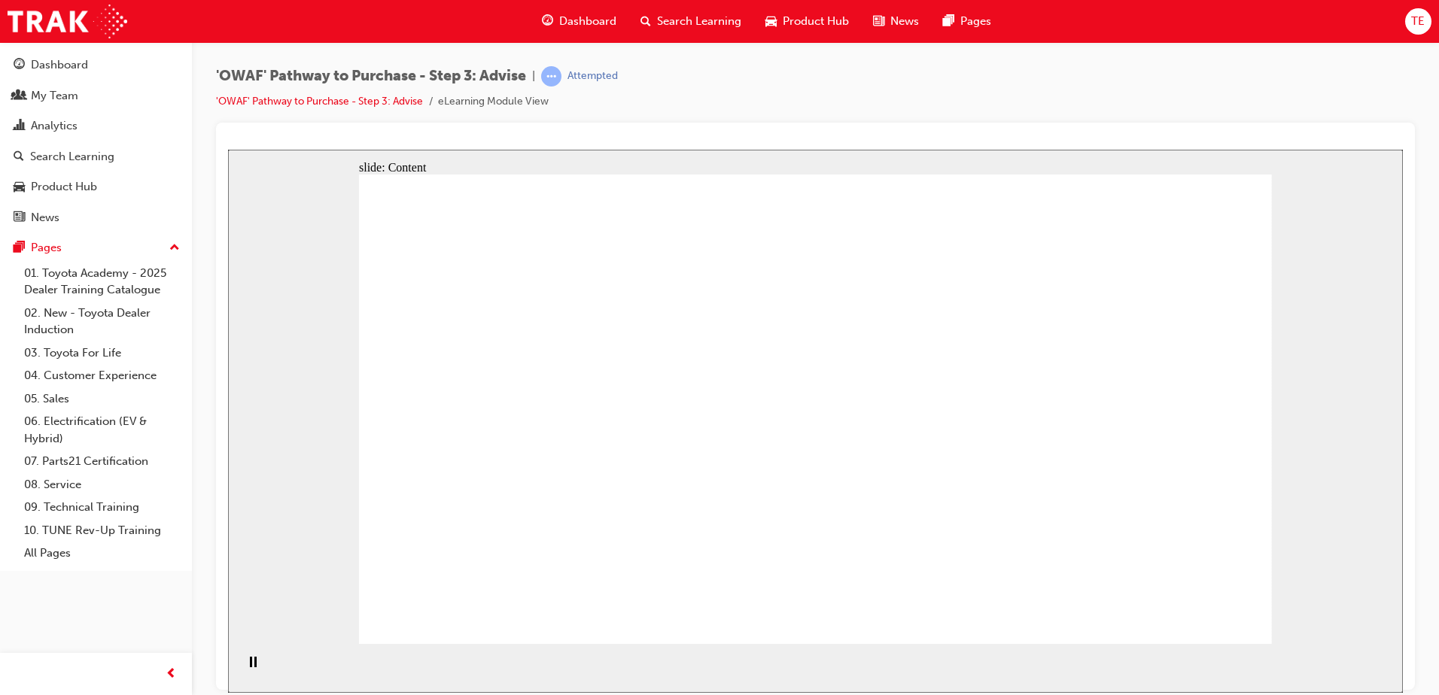
drag, startPoint x: 937, startPoint y: 465, endPoint x: 981, endPoint y: 472, distance: 44.9
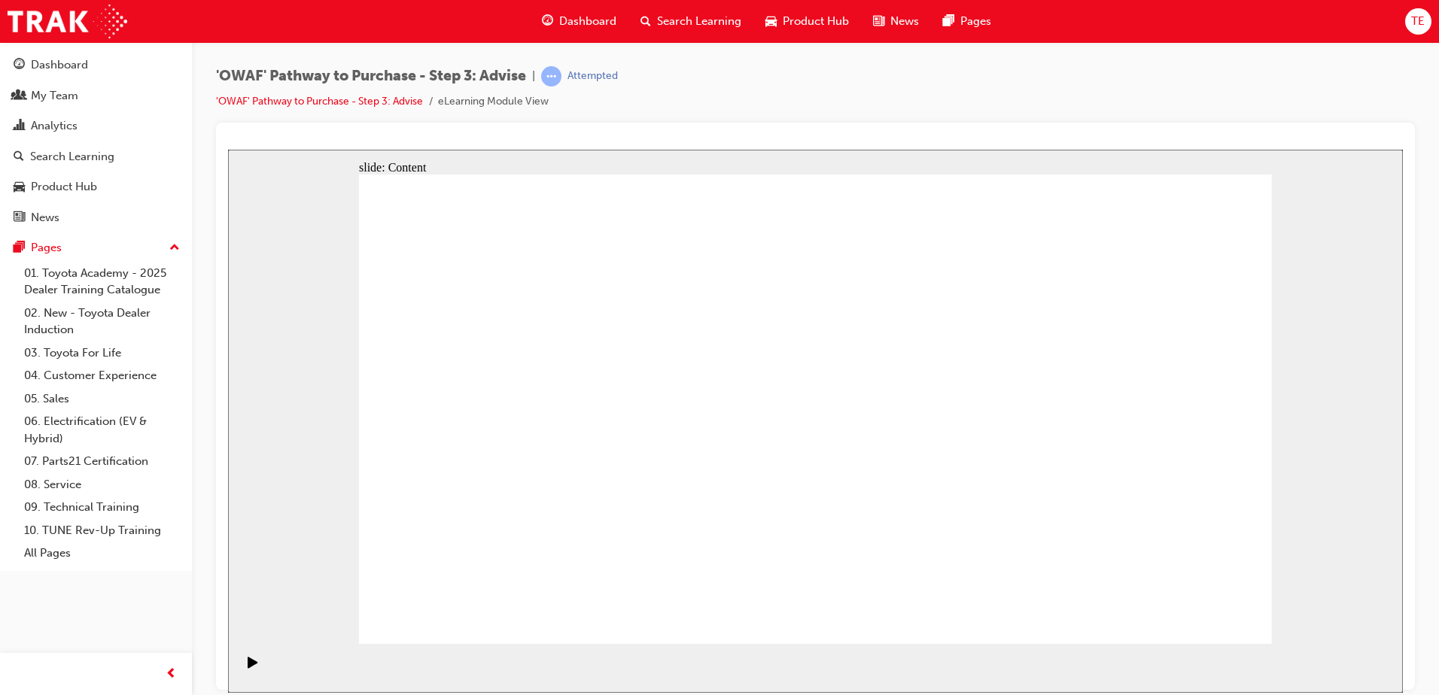
drag, startPoint x: 1218, startPoint y: 604, endPoint x: 1200, endPoint y: 607, distance: 18.3
drag, startPoint x: 962, startPoint y: 494, endPoint x: 953, endPoint y: 475, distance: 20.9
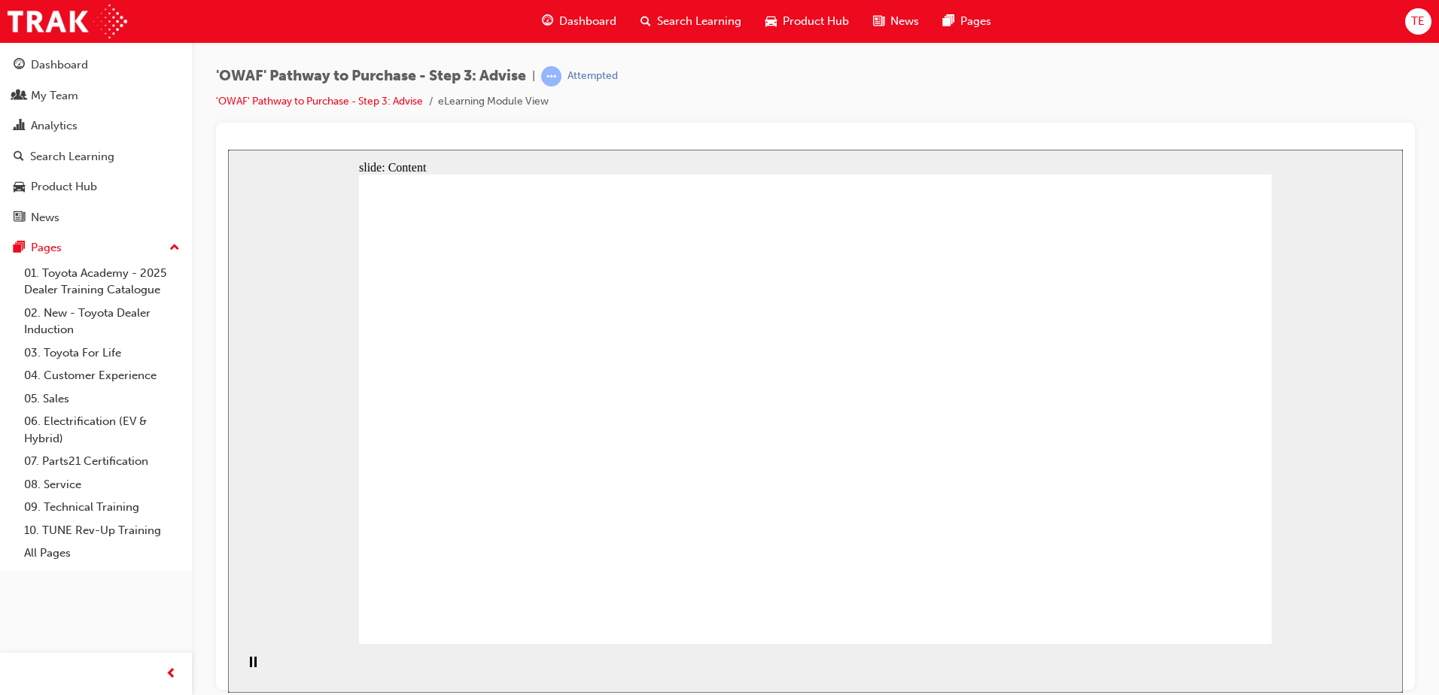
drag, startPoint x: 966, startPoint y: 389, endPoint x: 947, endPoint y: 390, distance: 19.6
drag, startPoint x: 804, startPoint y: 239, endPoint x: 813, endPoint y: 239, distance: 8.3
